Goal: Communication & Community: Answer question/provide support

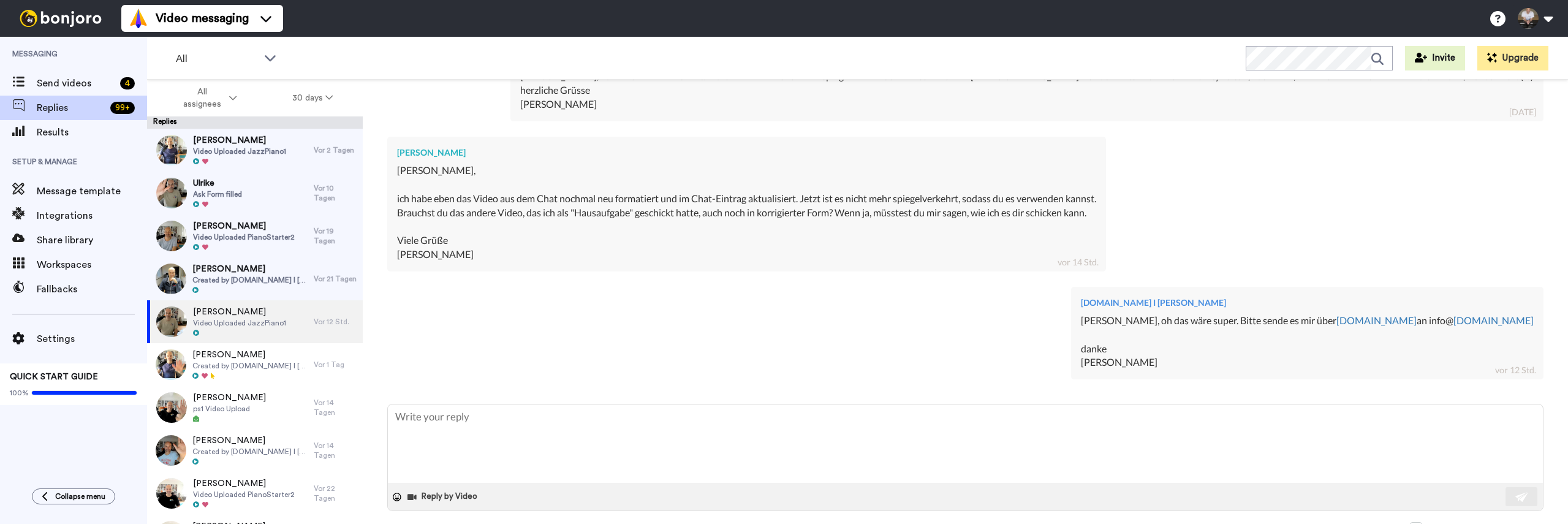
scroll to position [592, 0]
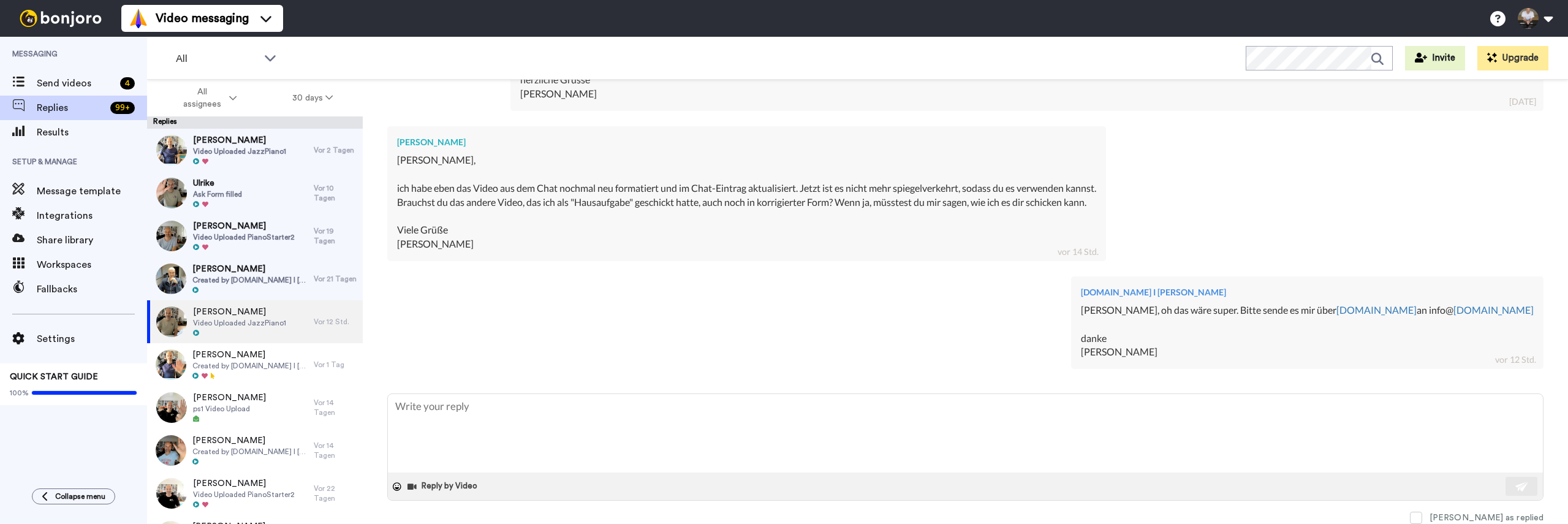
type textarea "x"
type textarea "D"
type textarea "x"
type textarea "Da"
type textarea "x"
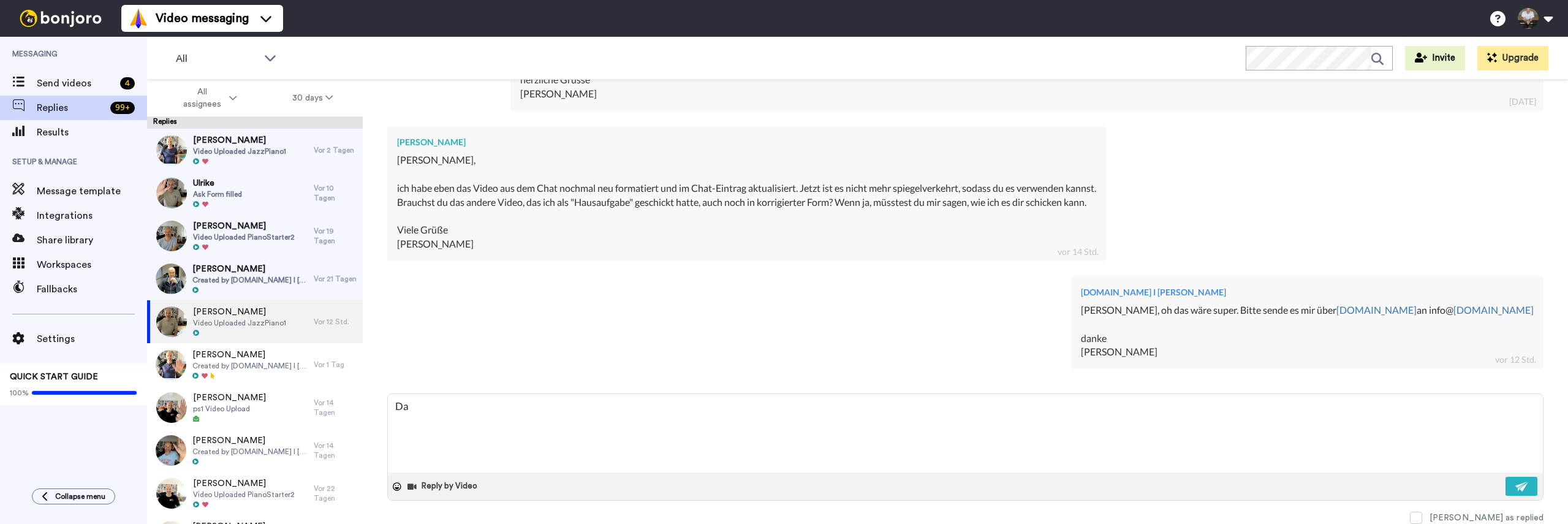
type textarea "[PERSON_NAME]"
type textarea "x"
type textarea "Dank"
type textarea "x"
type textarea "Danke"
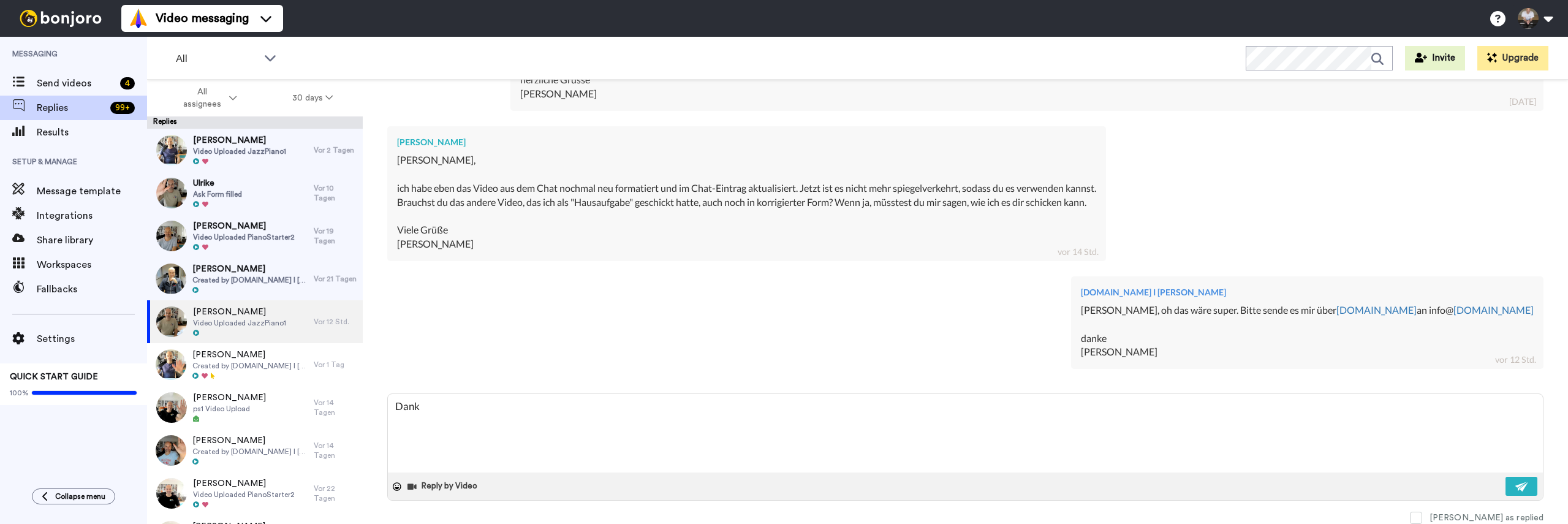
type textarea "x"
type textarea "Danke"
type textarea "x"
type textarea "Danke M"
type textarea "x"
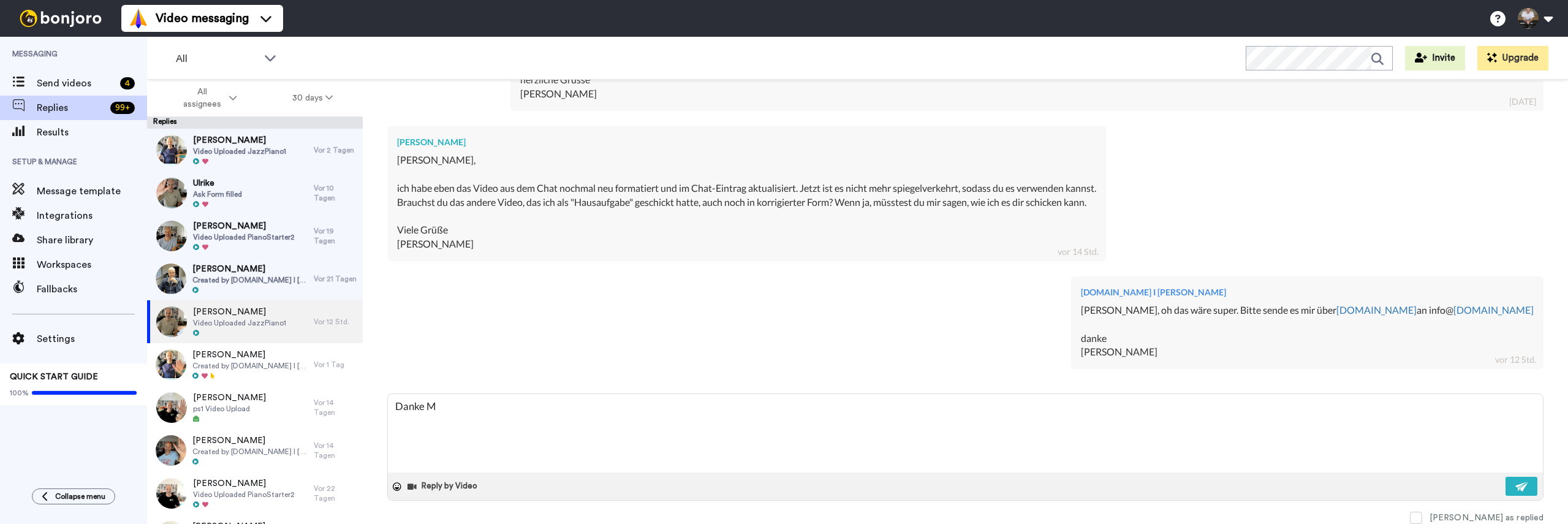
type textarea "[PERSON_NAME]"
type textarea "x"
type textarea "Danke Mat"
type textarea "x"
type textarea "[PERSON_NAME]"
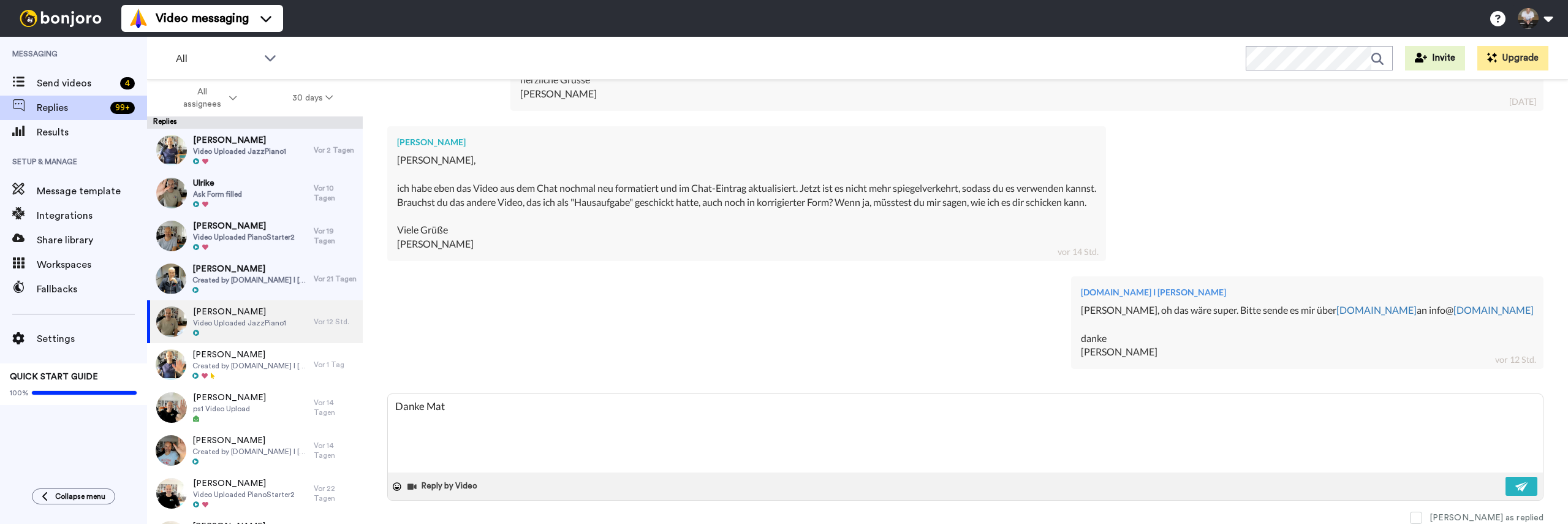
type textarea "x"
type textarea "[PERSON_NAME]"
type textarea "x"
type textarea "[PERSON_NAME]"
type textarea "x"
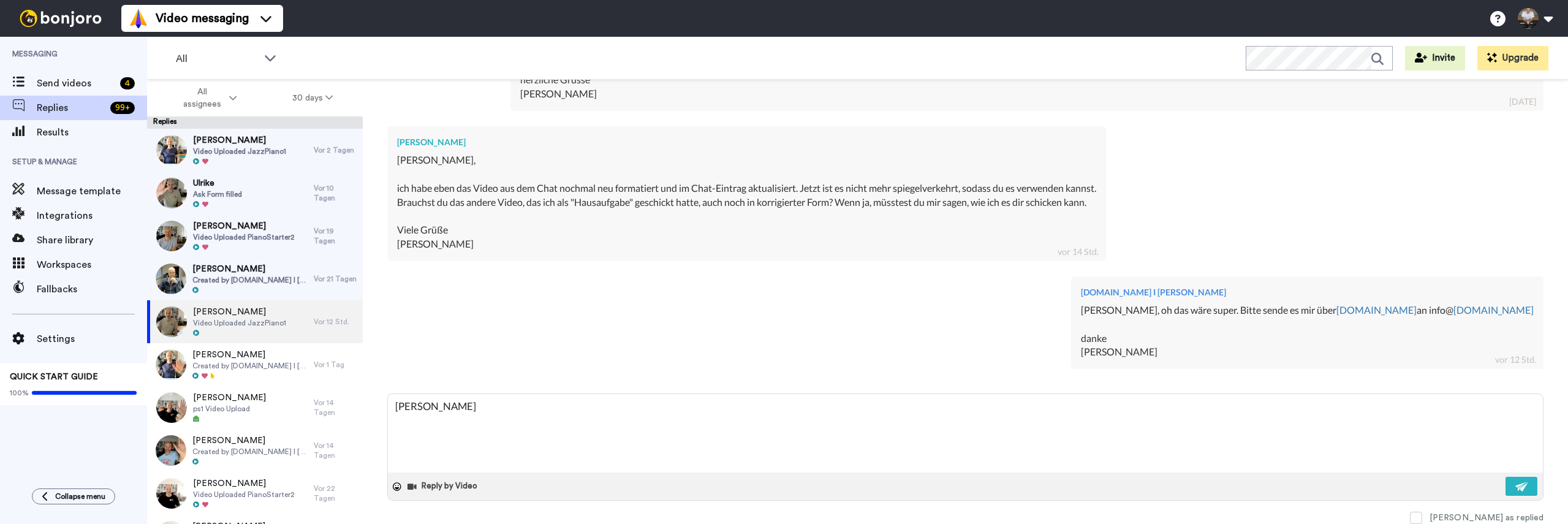
type textarea "[PERSON_NAME]"
type textarea "x"
type textarea "[PERSON_NAME]"
type textarea "x"
type textarea "[PERSON_NAME]"
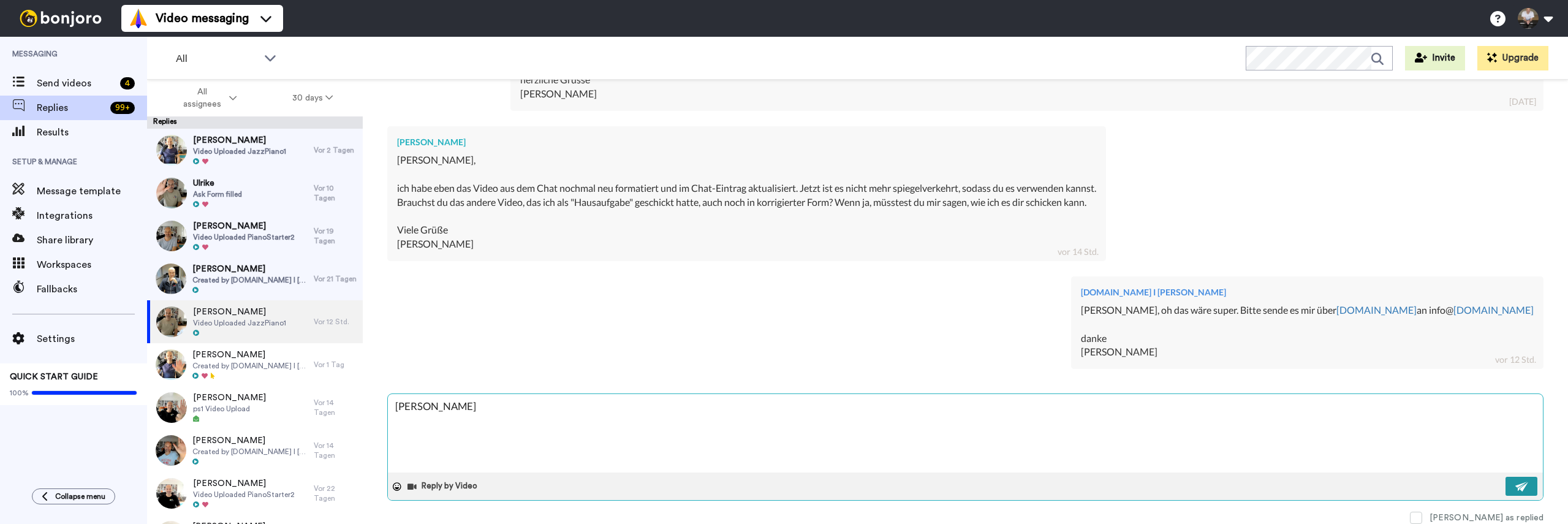
click at [1515, 490] on img at bounding box center [1521, 486] width 14 height 10
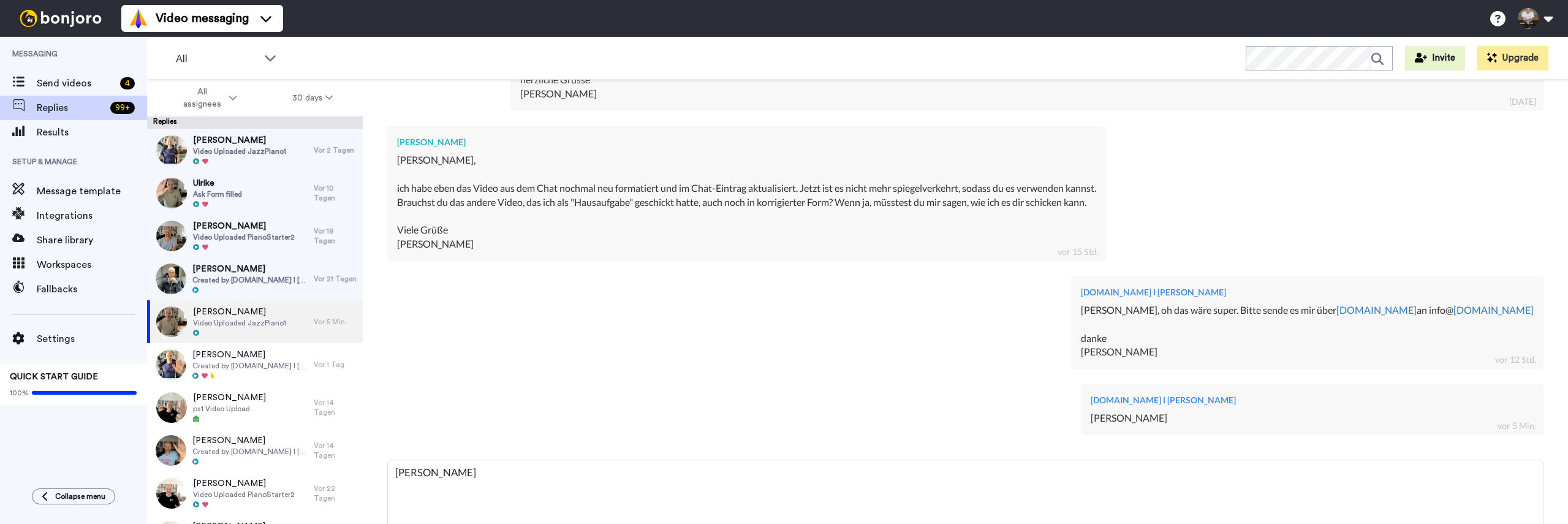
type textarea "x"
